Goal: Information Seeking & Learning: Learn about a topic

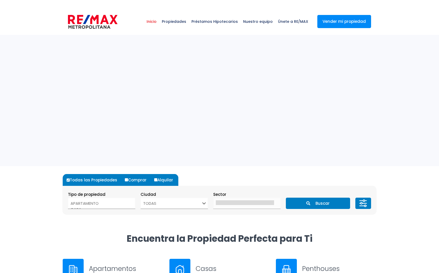
select select
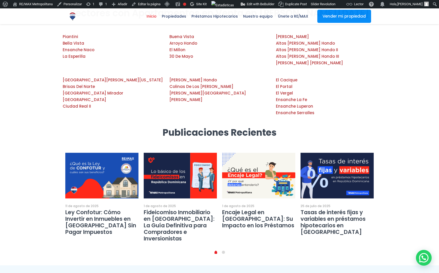
scroll to position [865, 0]
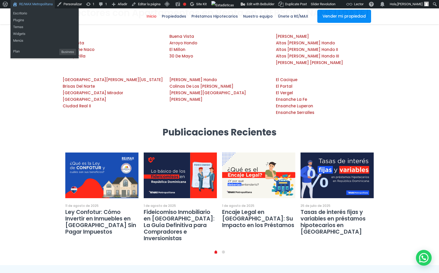
click at [40, 6] on link "RE/MAX Metropolitana" at bounding box center [32, 4] width 44 height 8
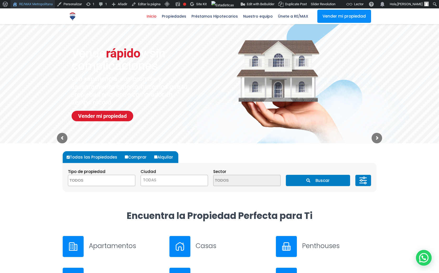
scroll to position [0, 0]
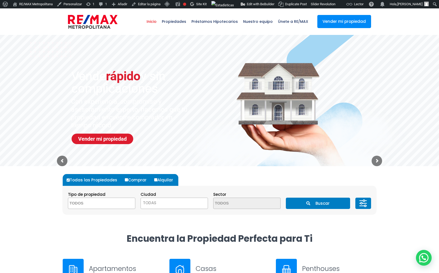
click at [166, 200] on span "TODAS" at bounding box center [174, 202] width 67 height 7
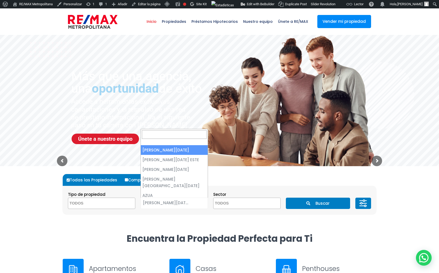
click at [182, 200] on span "[PERSON_NAME][DATE]" at bounding box center [168, 202] width 54 height 7
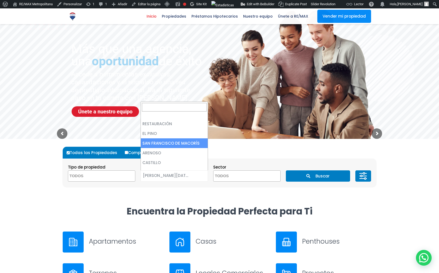
scroll to position [326, 0]
select select "36"
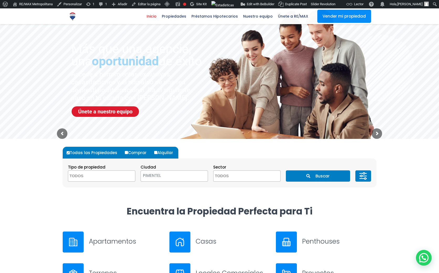
drag, startPoint x: 340, startPoint y: 176, endPoint x: 335, endPoint y: 138, distance: 38.3
click at [340, 176] on button "Buscar" at bounding box center [318, 175] width 64 height 11
click at [308, 177] on icon "submit" at bounding box center [309, 176] width 4 height 4
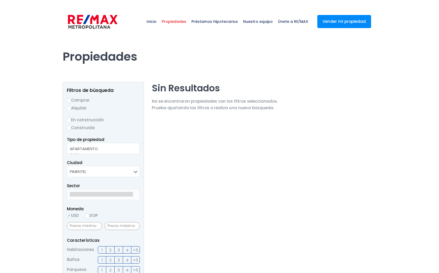
select select
